Goal: Task Accomplishment & Management: Manage account settings

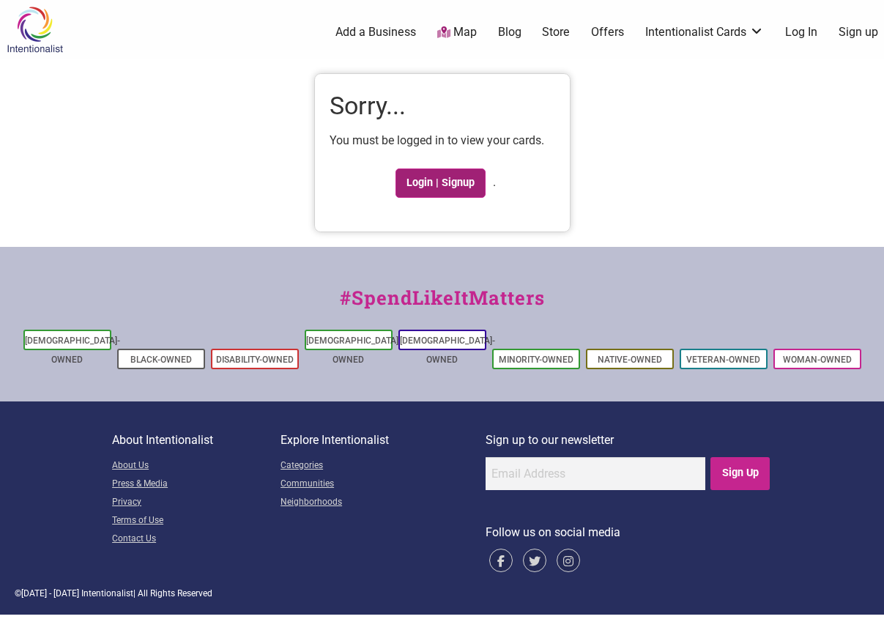
click at [454, 190] on link "Login | Signup" at bounding box center [441, 183] width 91 height 29
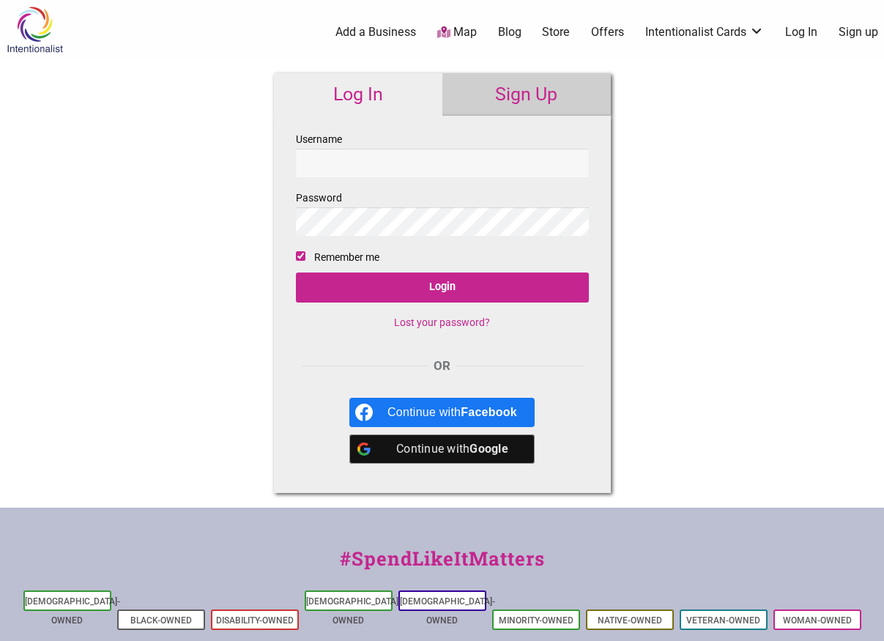
type input "gintentionalist"
click at [643, 279] on div "Intentionalist Spend like it matters 0 Add a Business Map Blog Store Offers Int…" at bounding box center [442, 438] width 884 height 876
click at [483, 446] on b "Google" at bounding box center [489, 449] width 39 height 14
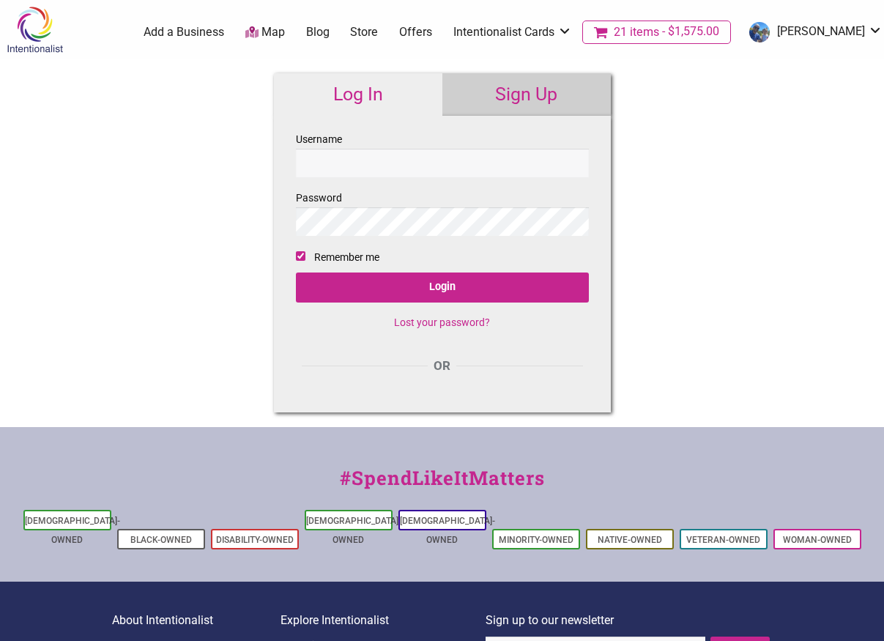
type input "gintentionalist"
click at [158, 218] on div "Intentionalist Spend like it matters 21 Add a Business Map Blog Store Offers In…" at bounding box center [442, 397] width 884 height 795
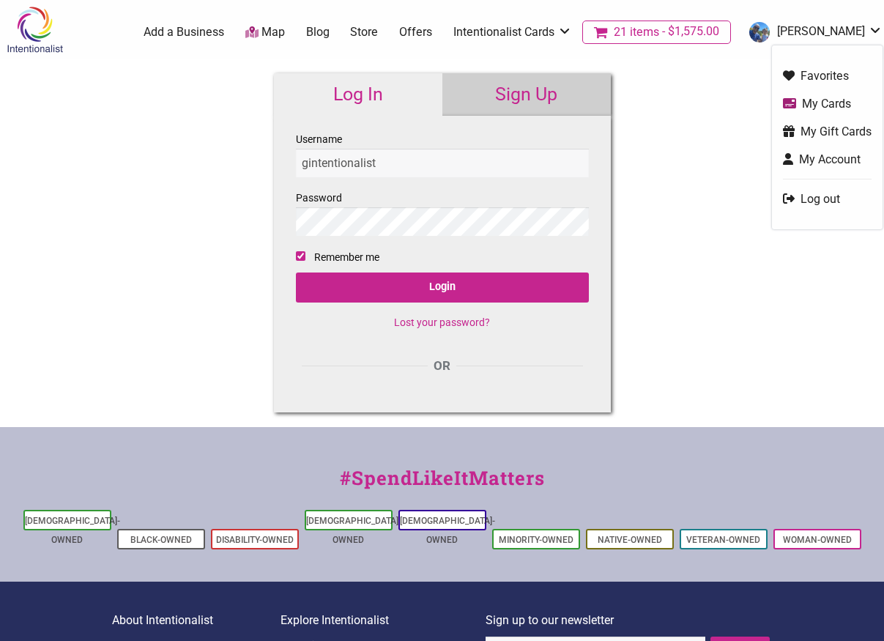
click at [820, 34] on link "Ravi-Grover" at bounding box center [812, 32] width 141 height 26
click at [836, 106] on link "My Cards" at bounding box center [827, 103] width 89 height 17
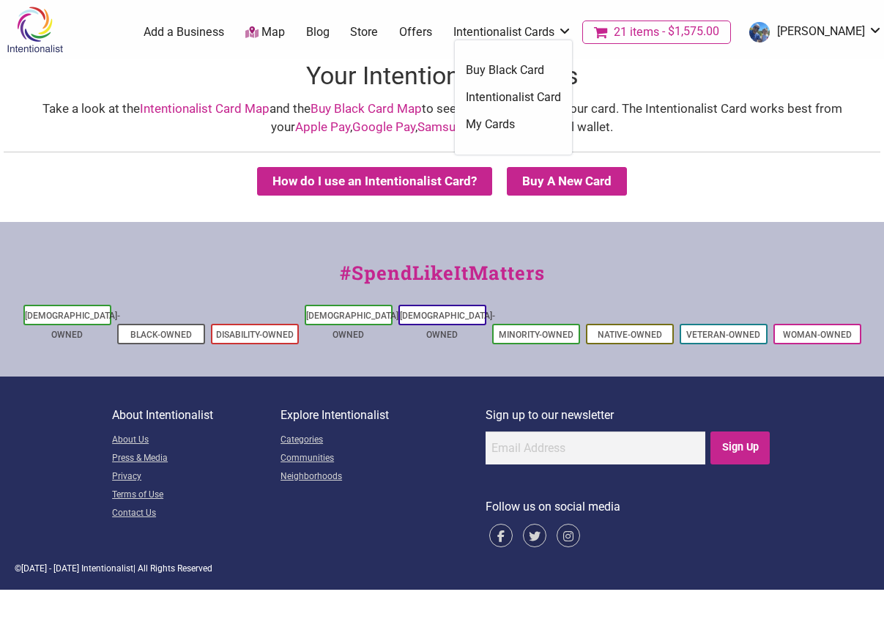
click at [529, 101] on link "Intentionalist Card" at bounding box center [513, 97] width 95 height 16
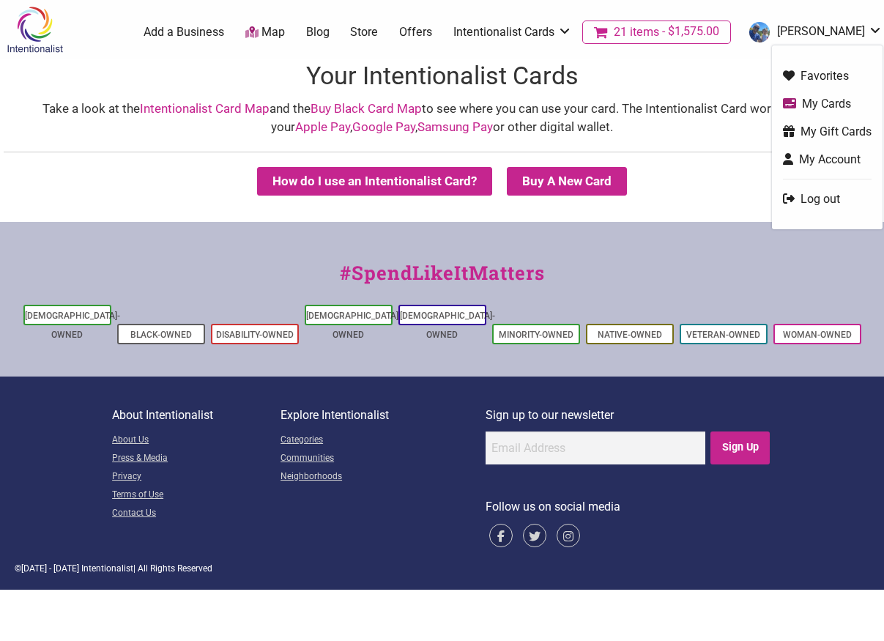
click at [825, 25] on link "[PERSON_NAME]" at bounding box center [812, 32] width 141 height 26
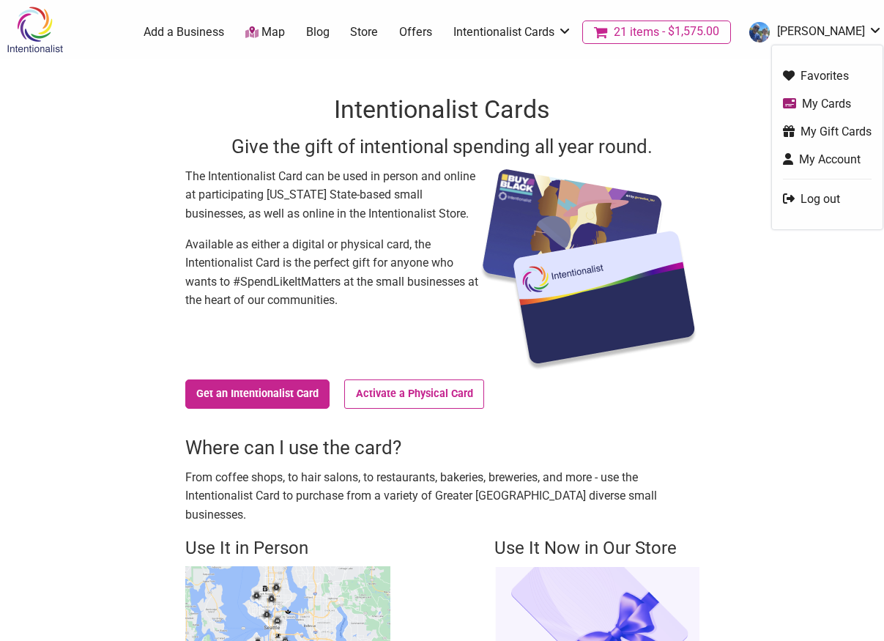
click at [813, 32] on link "[PERSON_NAME]" at bounding box center [812, 32] width 141 height 26
click at [818, 198] on link "Log out" at bounding box center [827, 198] width 89 height 17
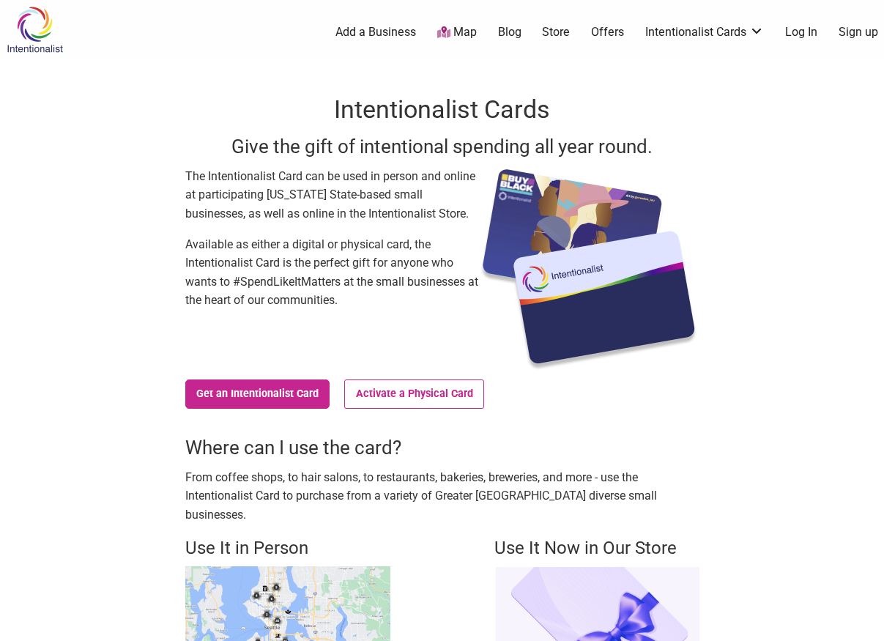
click at [807, 34] on link "Log In" at bounding box center [801, 32] width 32 height 16
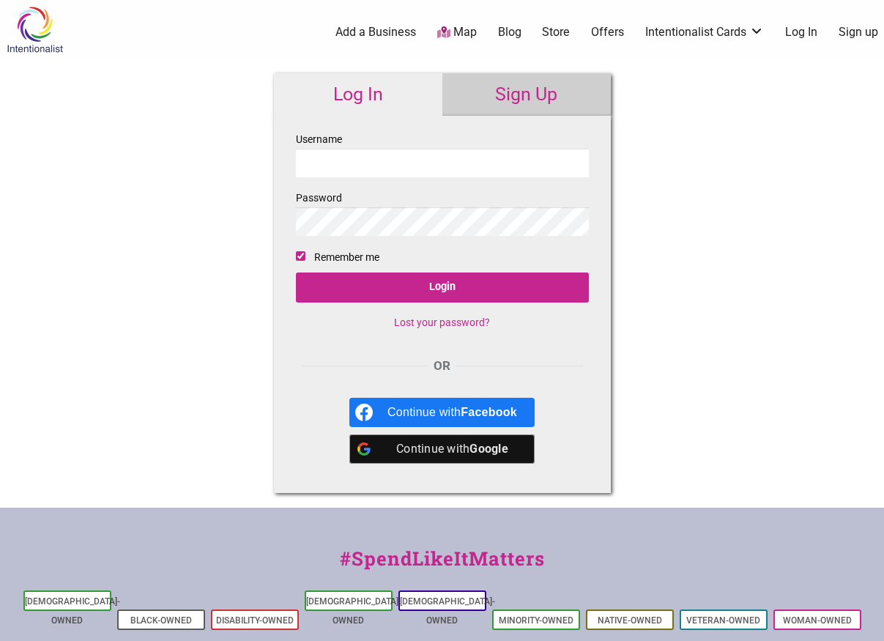
type input "gintentionalist"
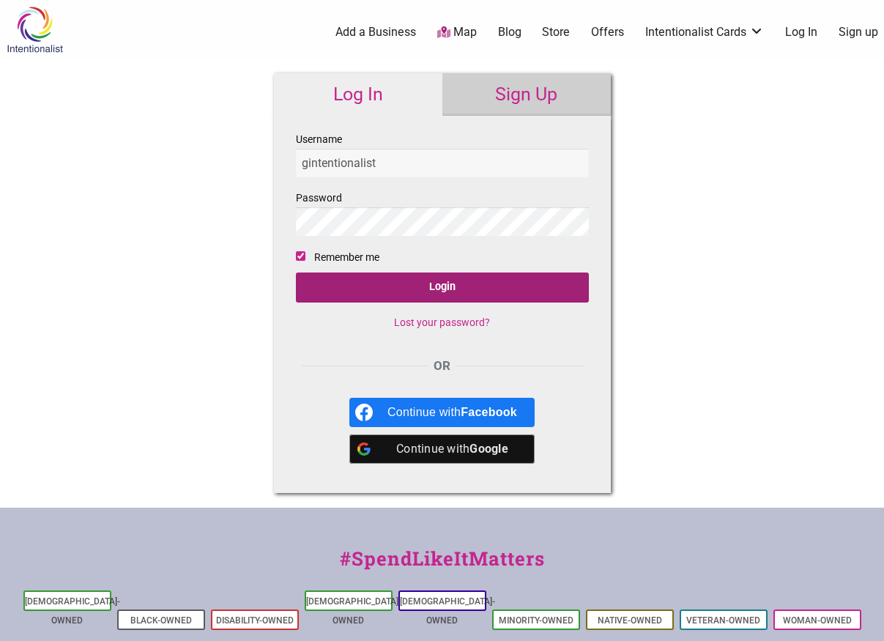
click at [377, 287] on input "Login" at bounding box center [442, 288] width 293 height 30
